Goal: Information Seeking & Learning: Learn about a topic

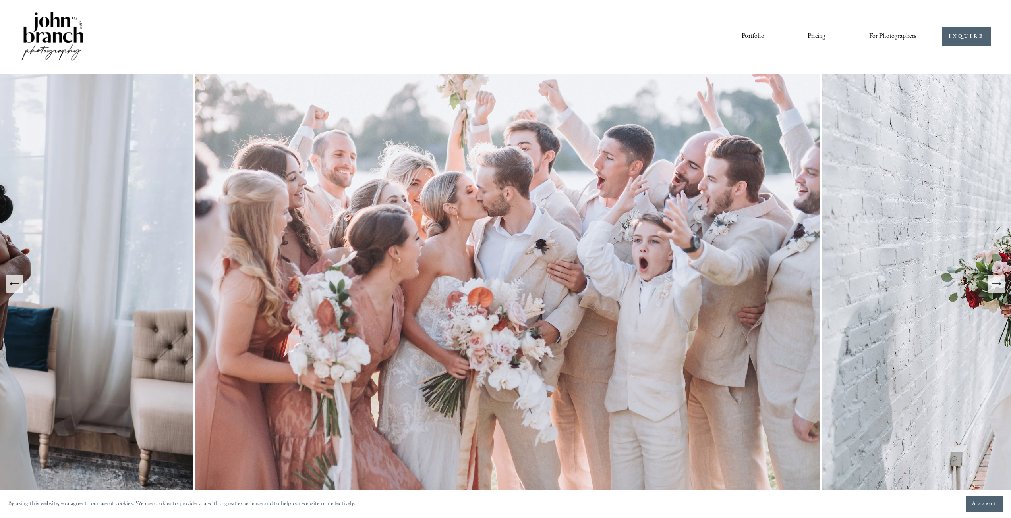
click at [818, 35] on link "Pricing" at bounding box center [817, 37] width 18 height 14
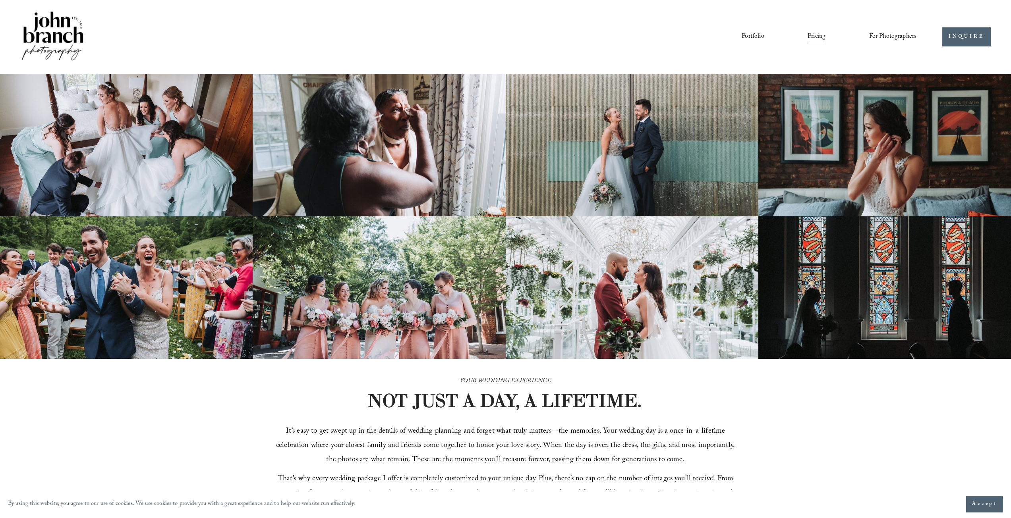
click at [899, 32] on span "For Photographers" at bounding box center [893, 37] width 48 height 12
click at [0, 0] on span "Presets" at bounding box center [0, 0] width 0 height 0
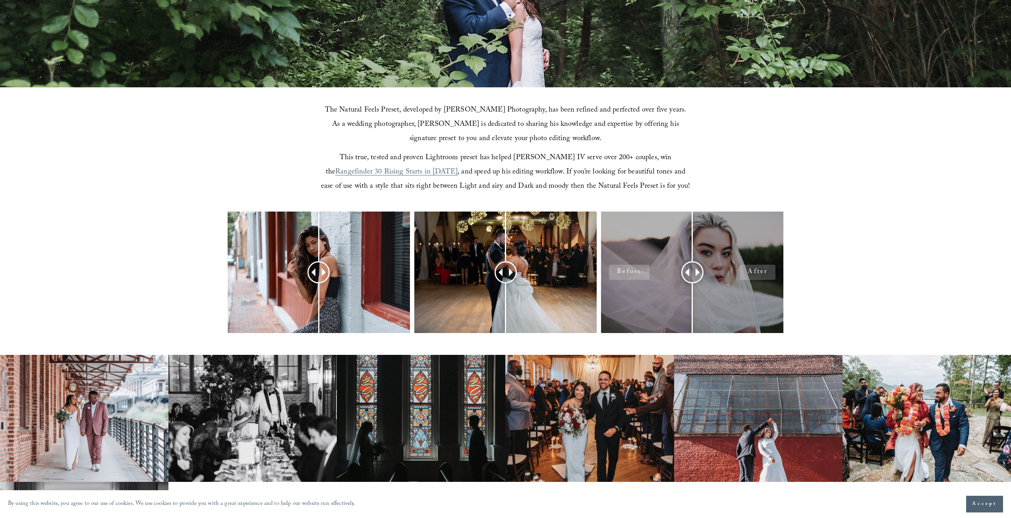
scroll to position [358, 0]
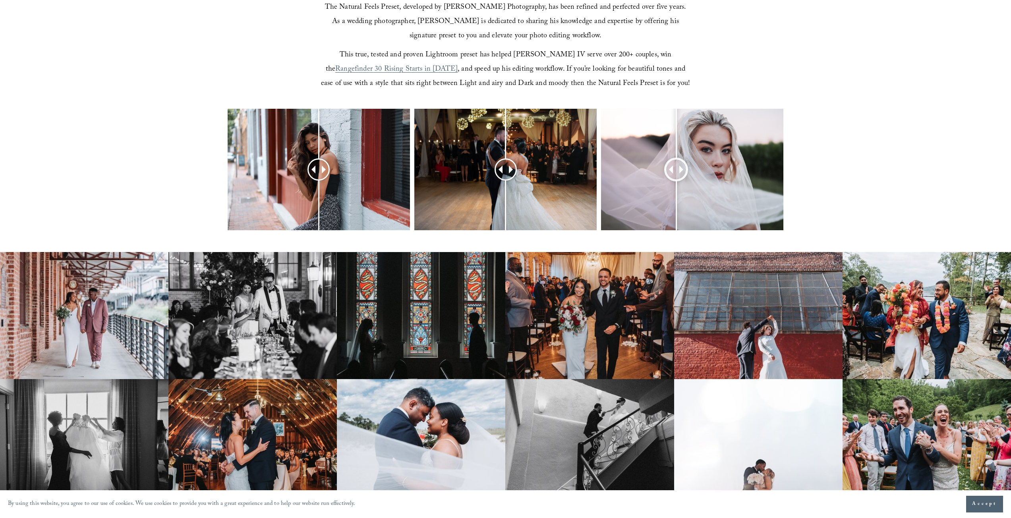
drag, startPoint x: 693, startPoint y: 169, endPoint x: 676, endPoint y: 170, distance: 16.7
click at [676, 170] on div at bounding box center [676, 170] width 20 height 20
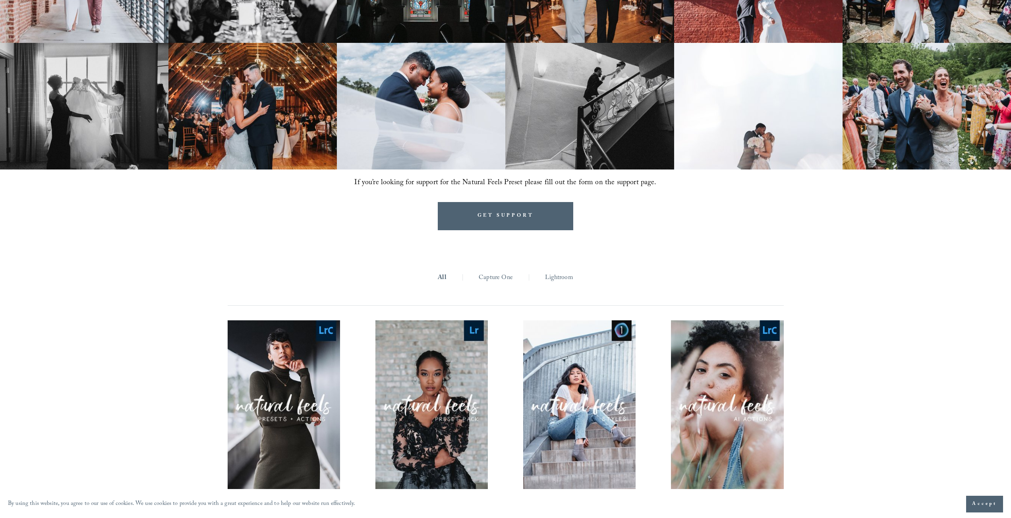
scroll to position [689, 0]
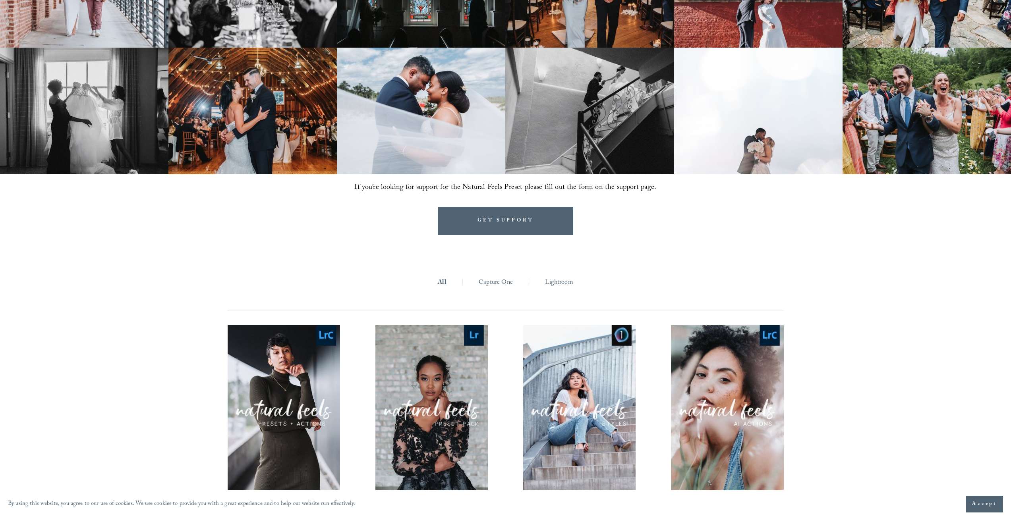
click at [551, 282] on link "Lightroom" at bounding box center [559, 283] width 28 height 12
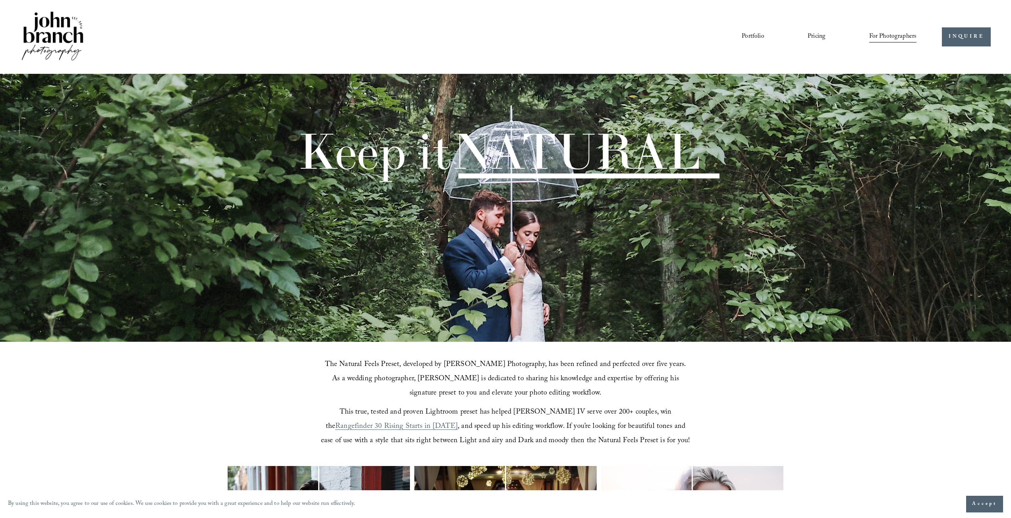
click at [756, 35] on link "Portfolio" at bounding box center [753, 37] width 22 height 14
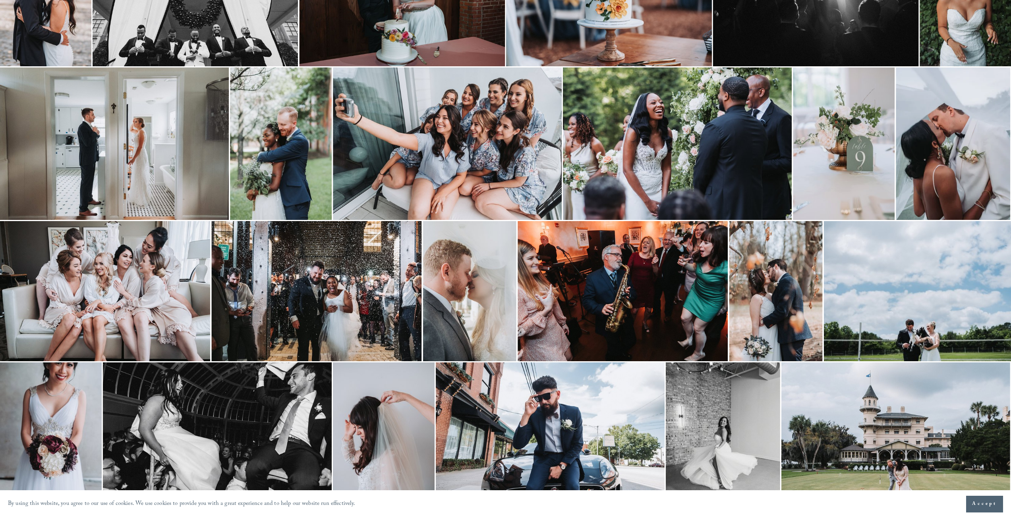
scroll to position [159, 0]
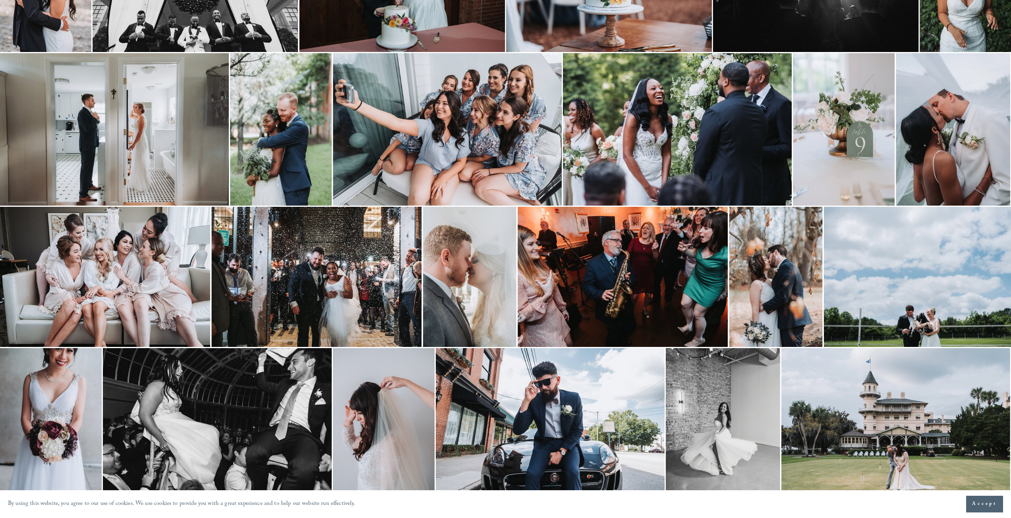
click at [944, 116] on img at bounding box center [953, 129] width 114 height 153
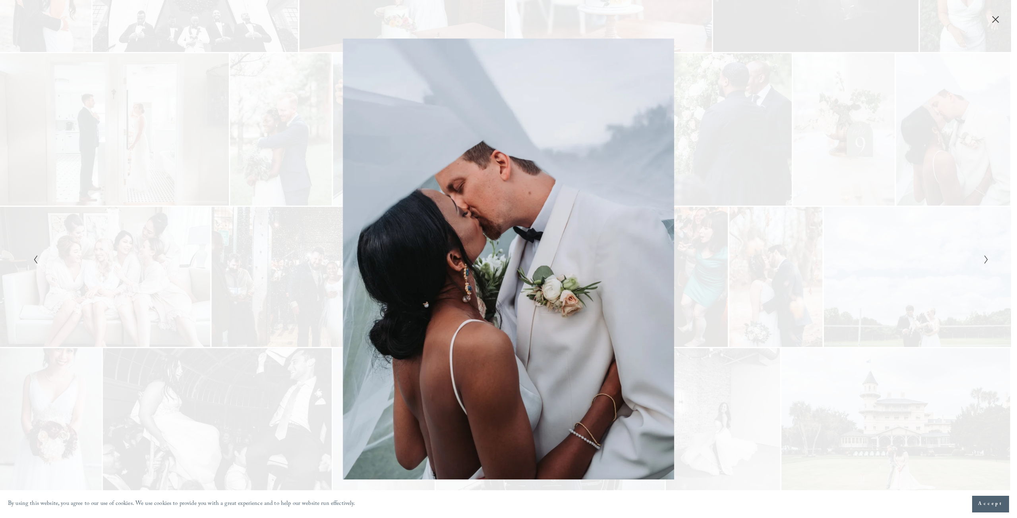
click at [995, 17] on icon "Close" at bounding box center [996, 19] width 8 height 8
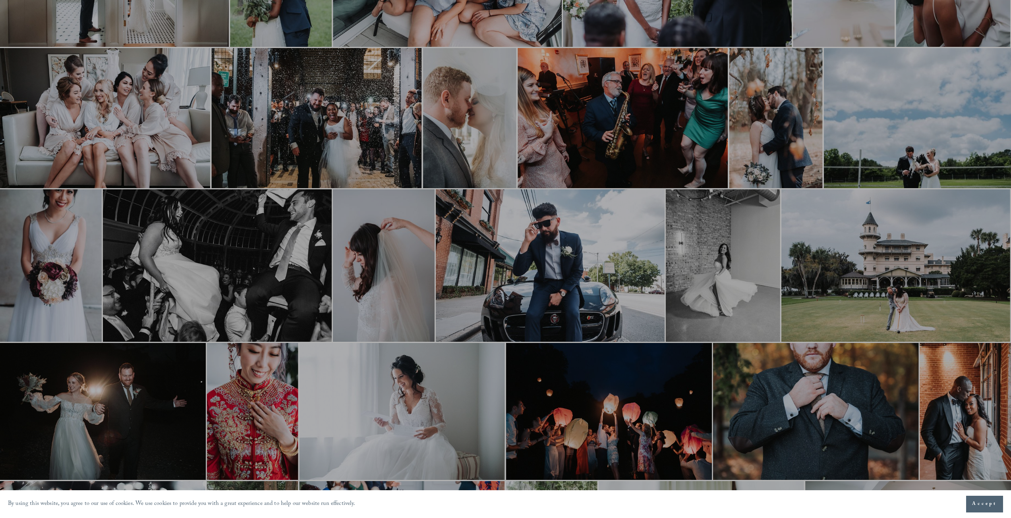
click at [908, 139] on div at bounding box center [505, 259] width 1011 height 518
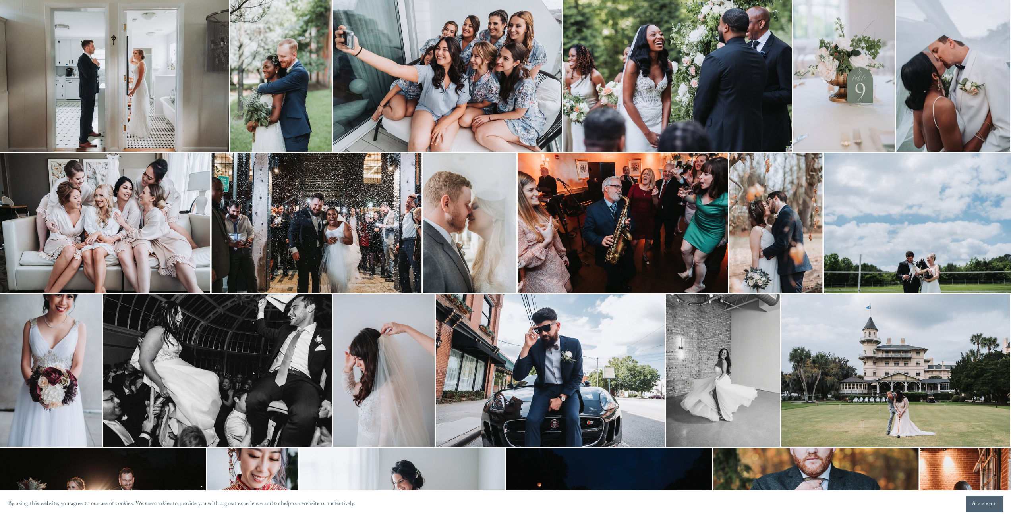
scroll to position [212, 0]
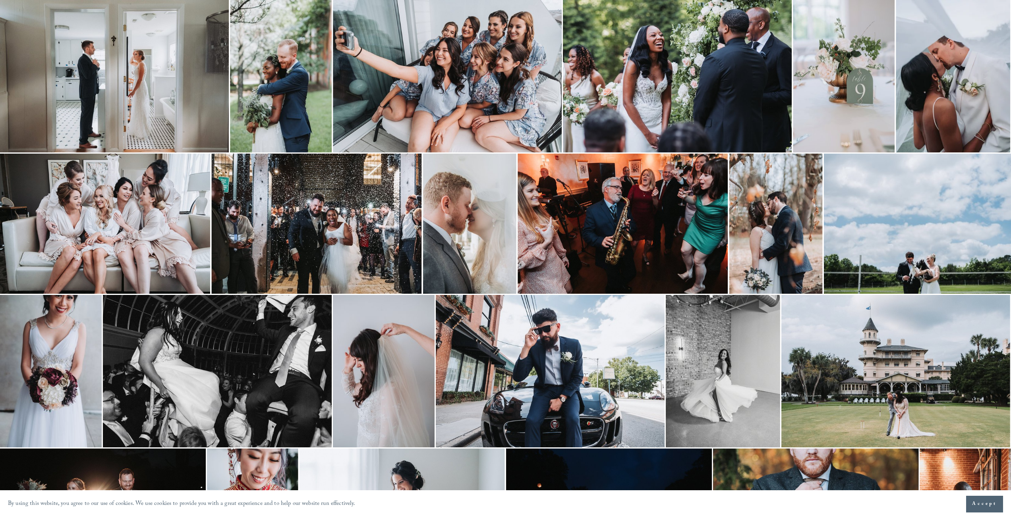
click at [866, 201] on img at bounding box center [917, 224] width 187 height 140
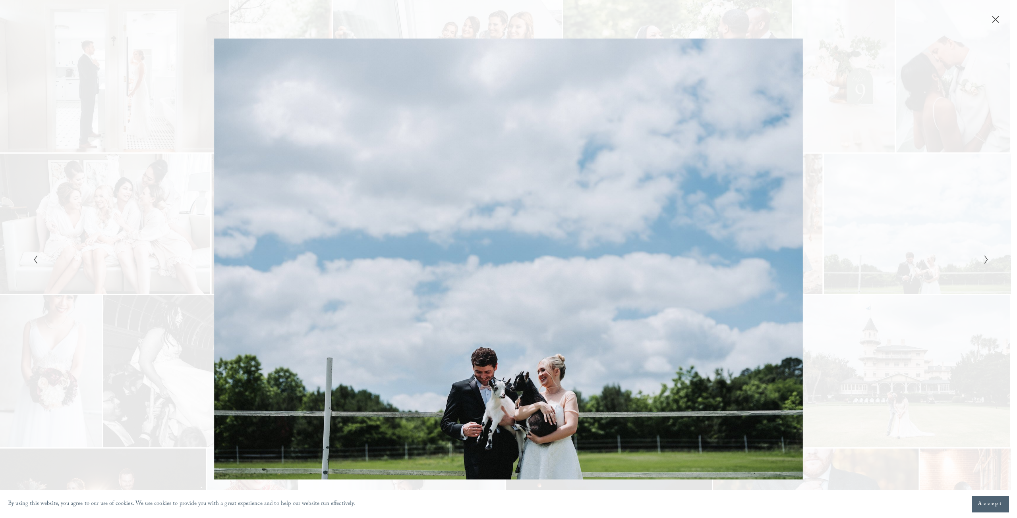
click at [1002, 25] on div "Gallery" at bounding box center [508, 259] width 1017 height 518
click at [997, 18] on icon "Close" at bounding box center [995, 20] width 6 height 6
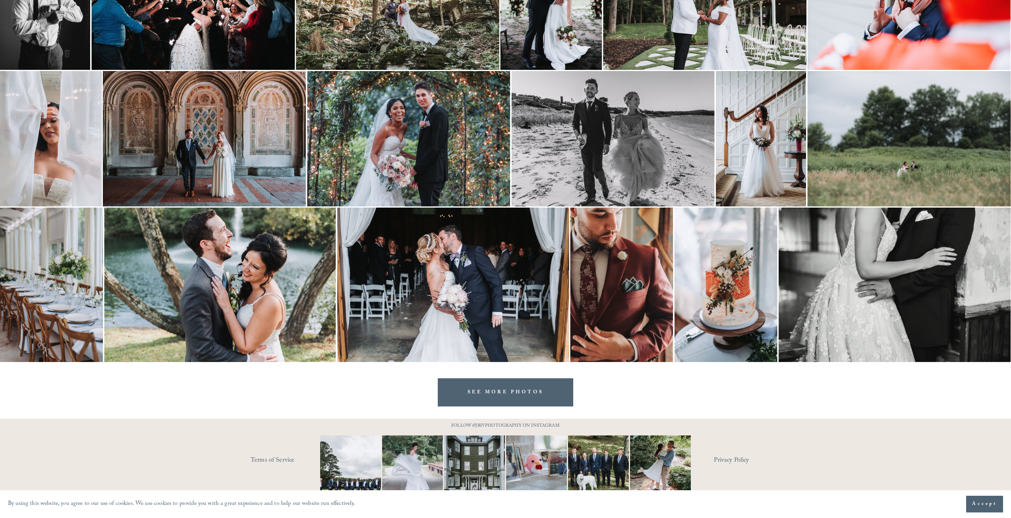
scroll to position [1012, 0]
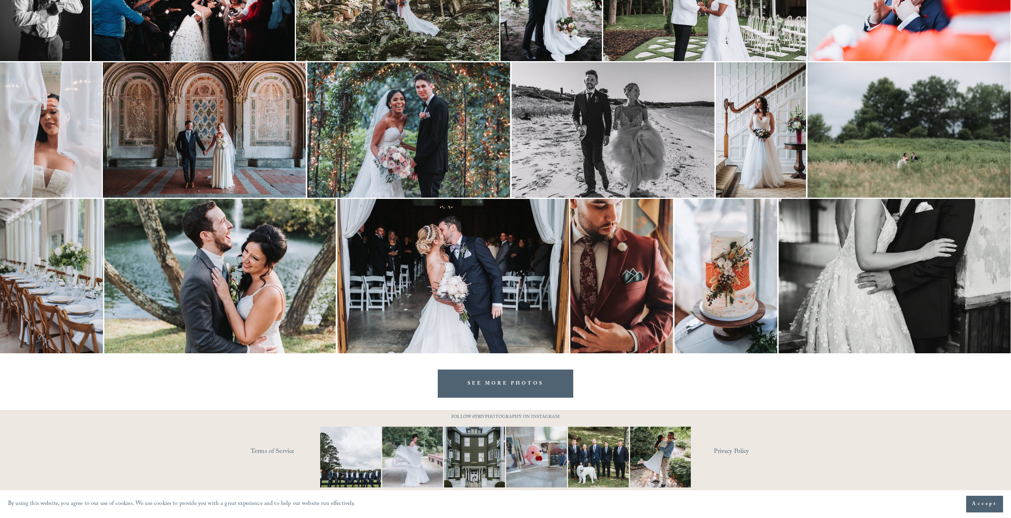
drag, startPoint x: 491, startPoint y: 391, endPoint x: 495, endPoint y: 390, distance: 4.1
click at [492, 391] on link "SEE MORE PHOTOS" at bounding box center [506, 384] width 136 height 28
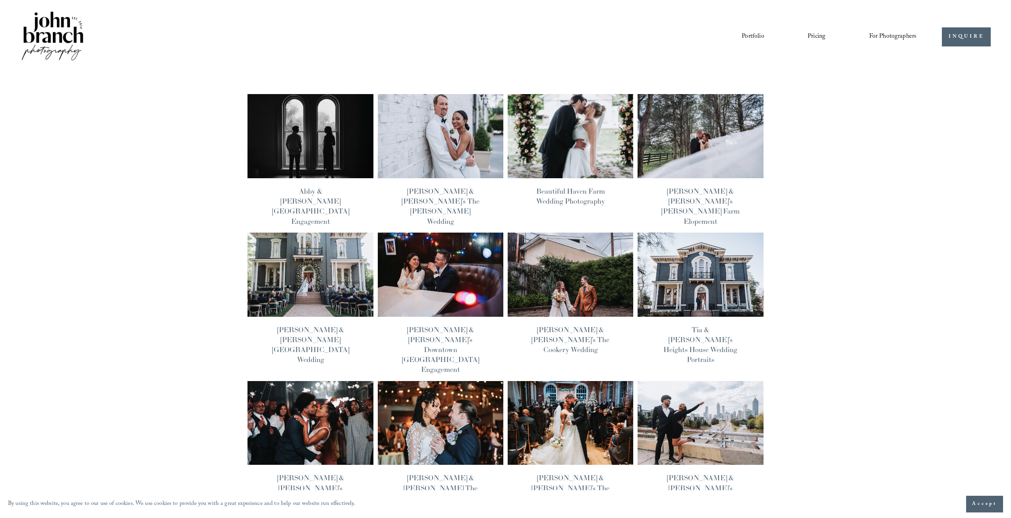
click at [344, 161] on img at bounding box center [310, 136] width 127 height 85
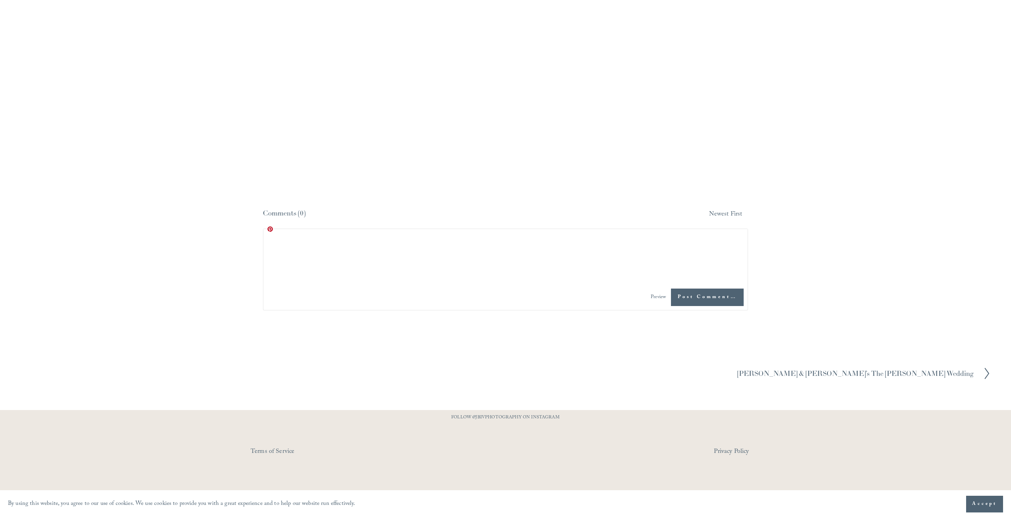
scroll to position [4489, 0]
